Goal: Transaction & Acquisition: Purchase product/service

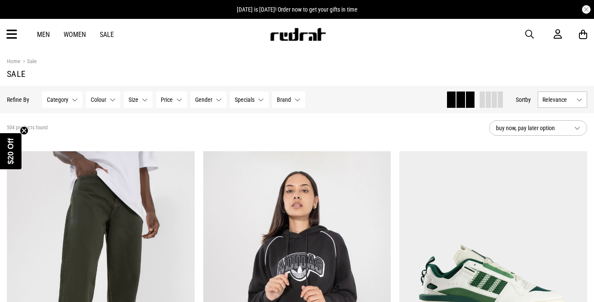
click at [530, 33] on span "button" at bounding box center [529, 34] width 9 height 10
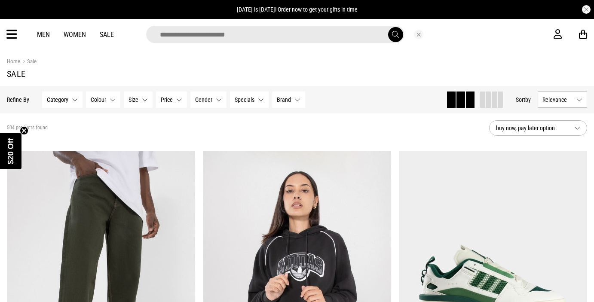
click at [235, 34] on input "search" at bounding box center [275, 34] width 258 height 17
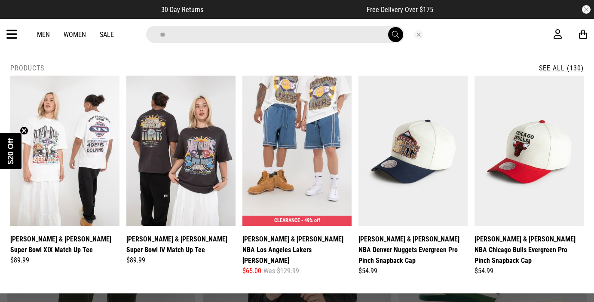
type input "**********"
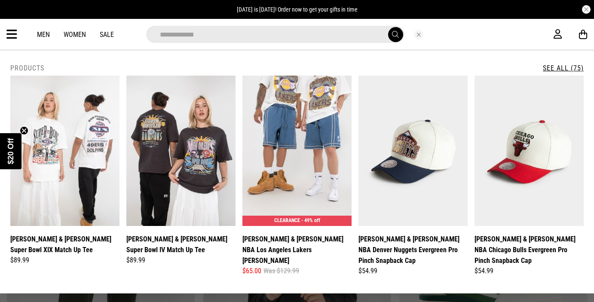
click at [464, 57] on div "**********" at bounding box center [297, 171] width 594 height 243
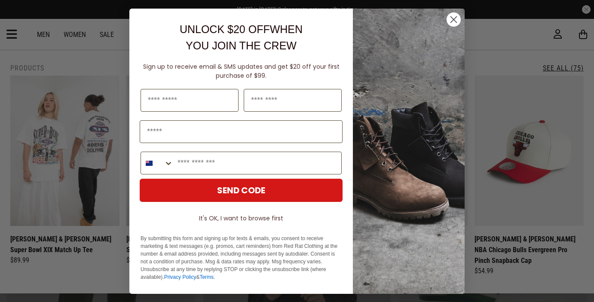
click at [451, 20] on circle "Close dialog" at bounding box center [453, 19] width 14 height 14
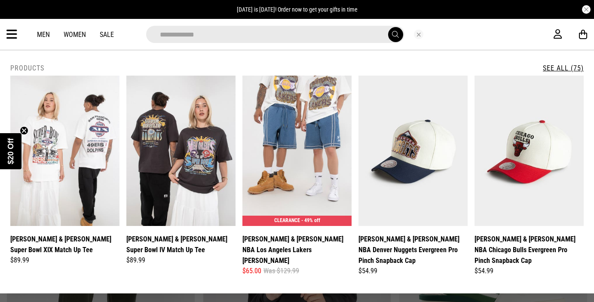
click at [565, 66] on link "See All (75)" at bounding box center [563, 68] width 41 height 8
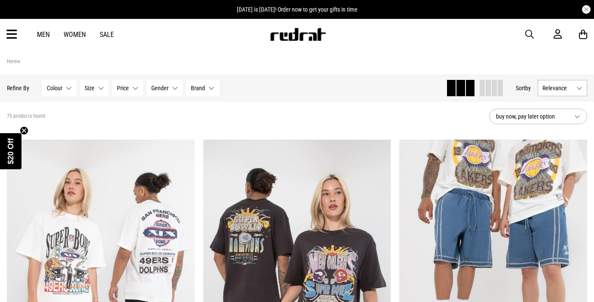
click at [555, 95] on button "Relevance" at bounding box center [561, 88] width 49 height 16
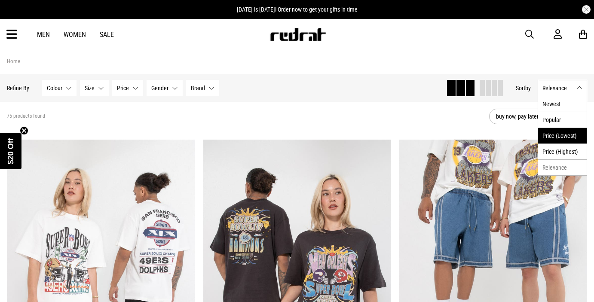
click at [544, 133] on li "Price (Lowest)" at bounding box center [562, 136] width 49 height 16
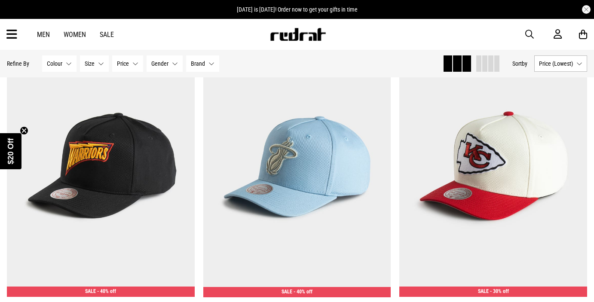
scroll to position [116, 0]
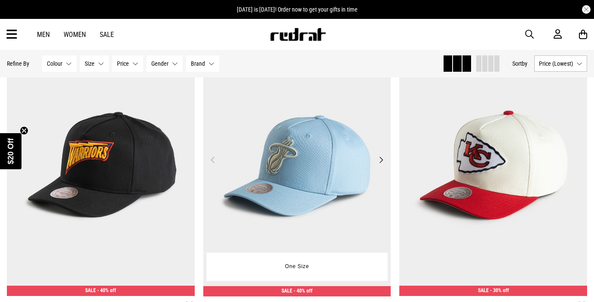
click at [298, 183] on img at bounding box center [297, 165] width 188 height 263
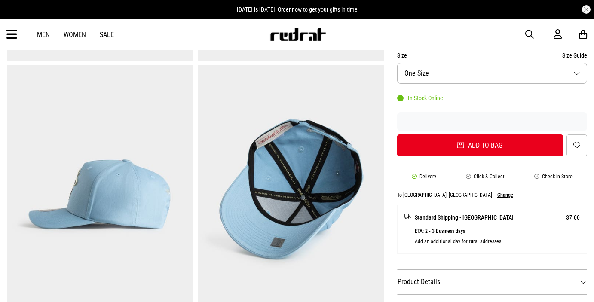
scroll to position [299, 0]
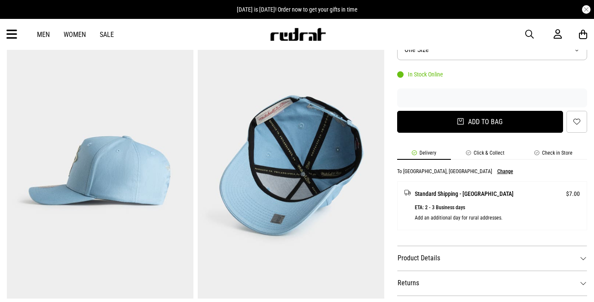
click at [479, 123] on button "Add to bag" at bounding box center [480, 122] width 166 height 22
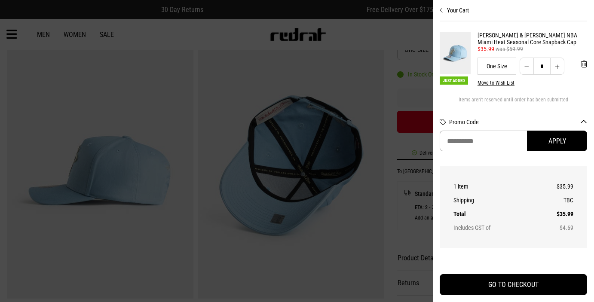
click at [80, 15] on div at bounding box center [297, 151] width 594 height 302
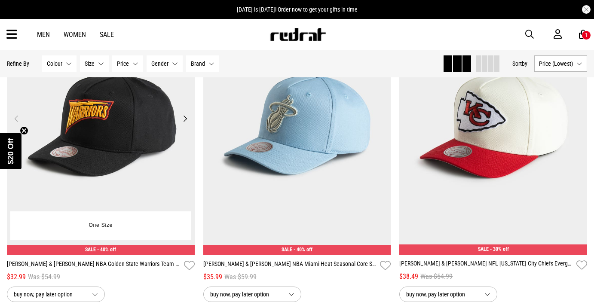
scroll to position [147, 0]
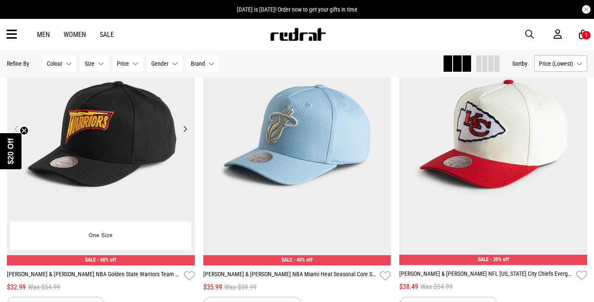
click at [114, 142] on img at bounding box center [101, 134] width 188 height 263
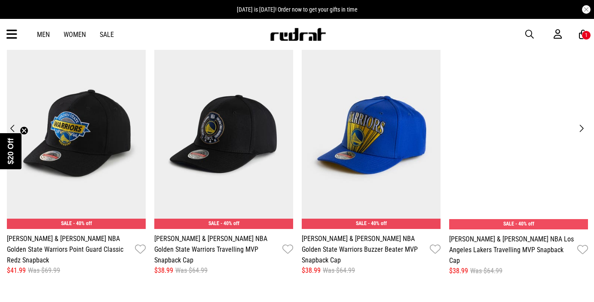
scroll to position [1292, 0]
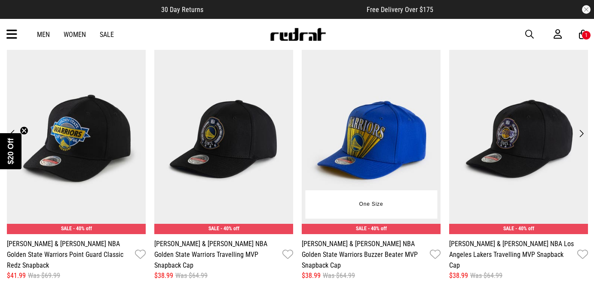
click at [373, 150] on img at bounding box center [371, 138] width 139 height 191
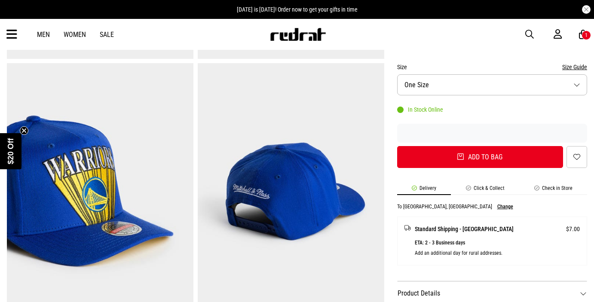
scroll to position [307, 0]
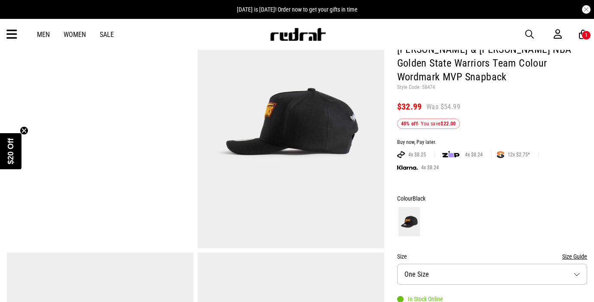
scroll to position [83, 0]
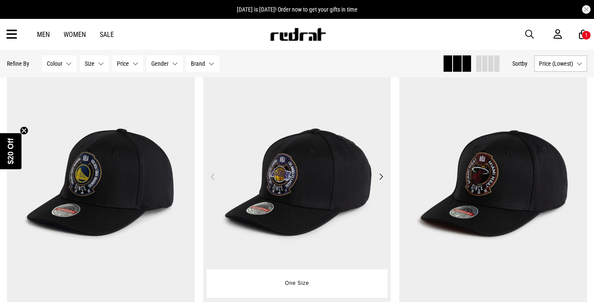
scroll to position [1743, 0]
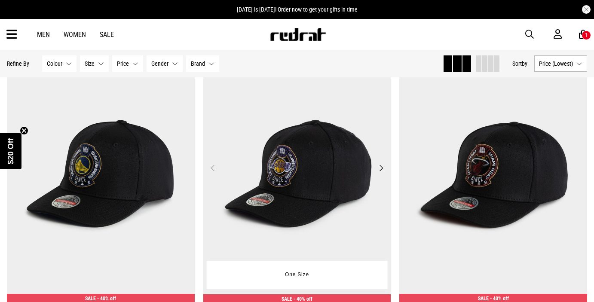
click at [302, 169] on img at bounding box center [297, 173] width 188 height 263
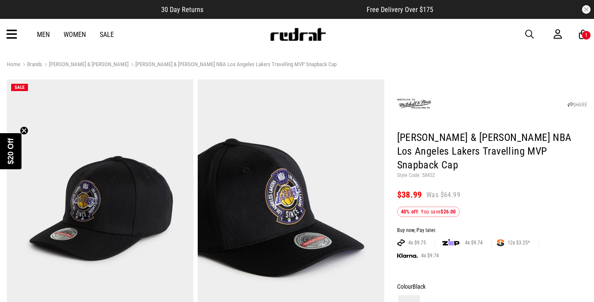
click at [586, 34] on div "1" at bounding box center [586, 35] width 3 height 6
